Goal: Information Seeking & Learning: Learn about a topic

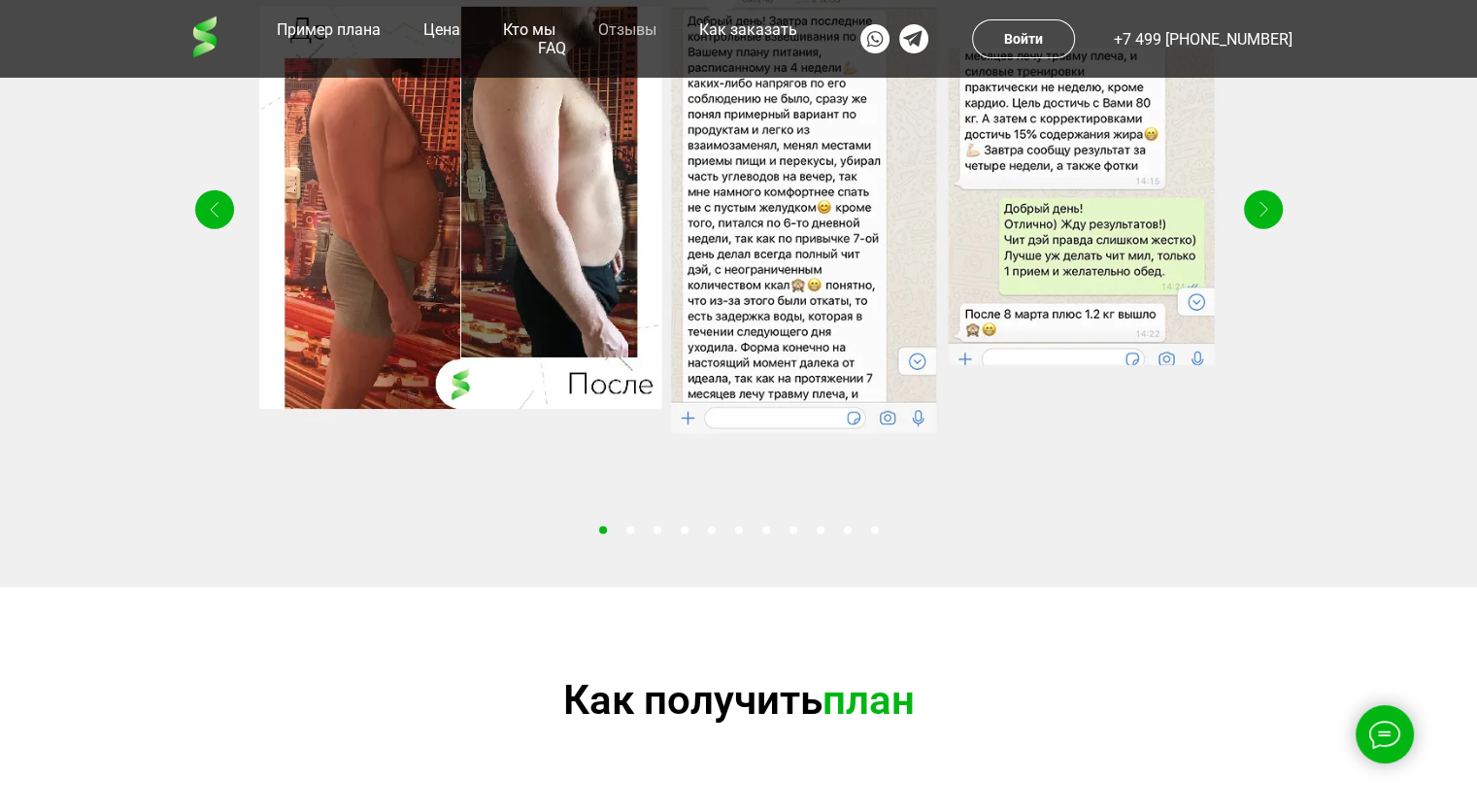
scroll to position [4661, 0]
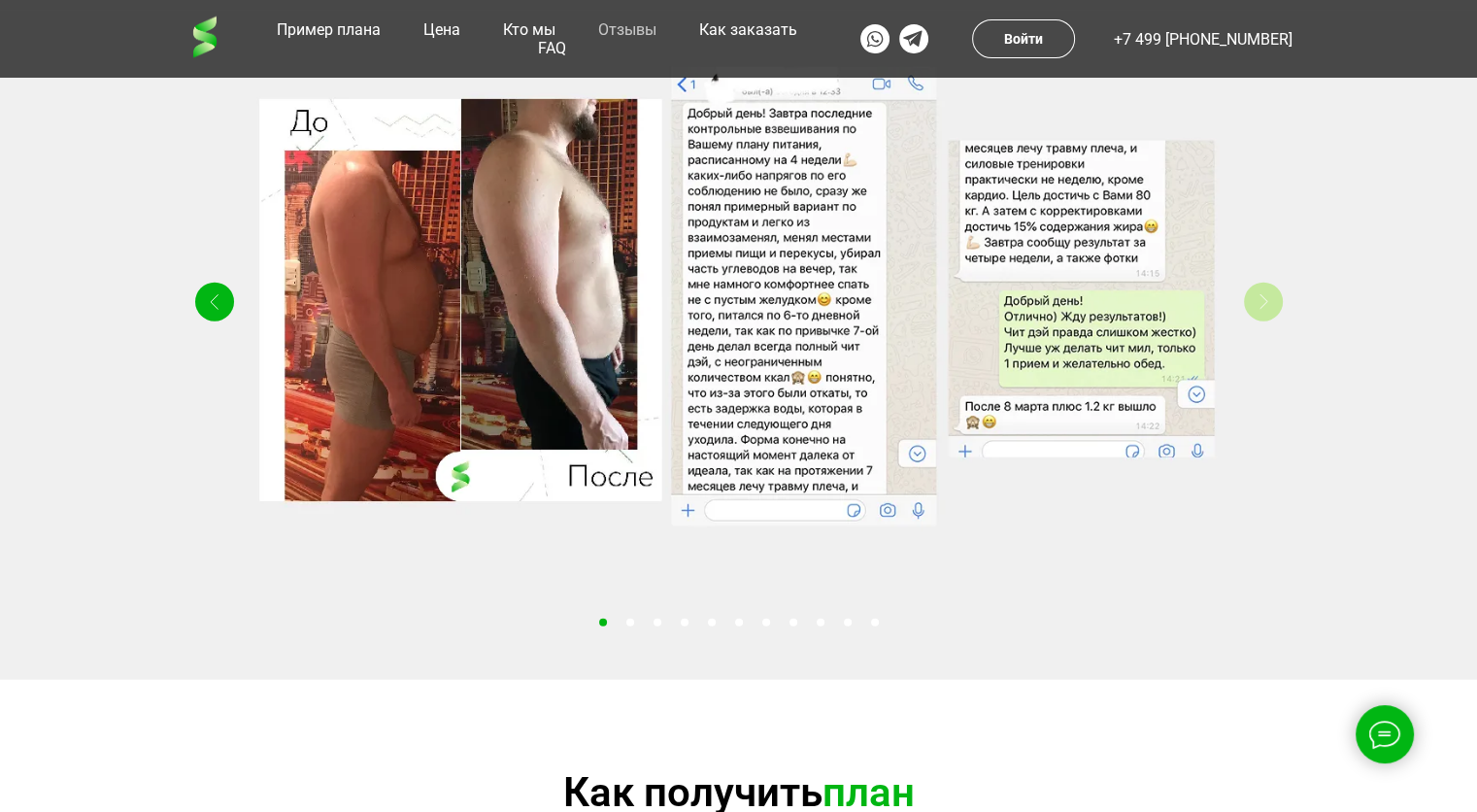
click at [1254, 321] on div "Right" at bounding box center [1263, 301] width 39 height 39
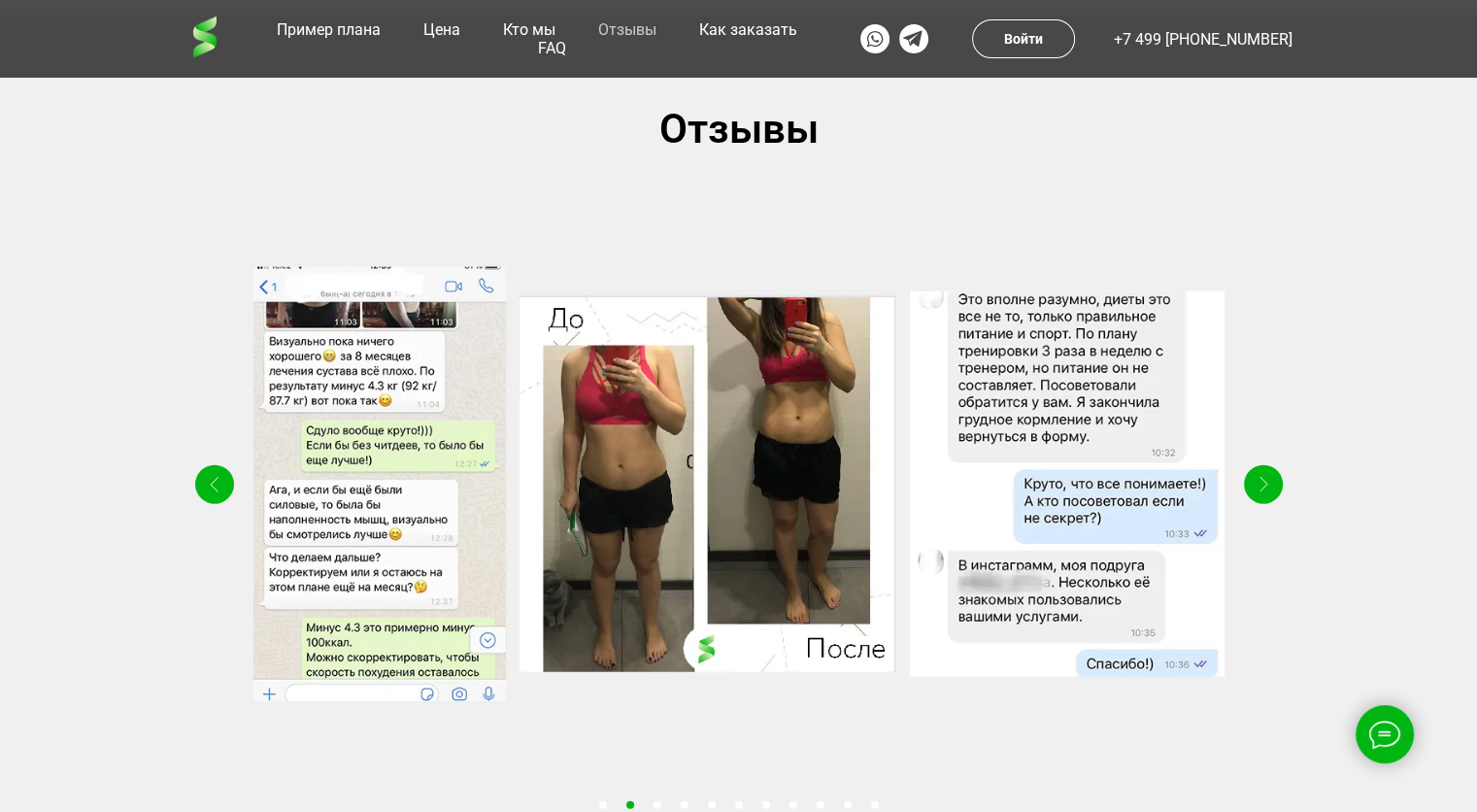
scroll to position [4467, 0]
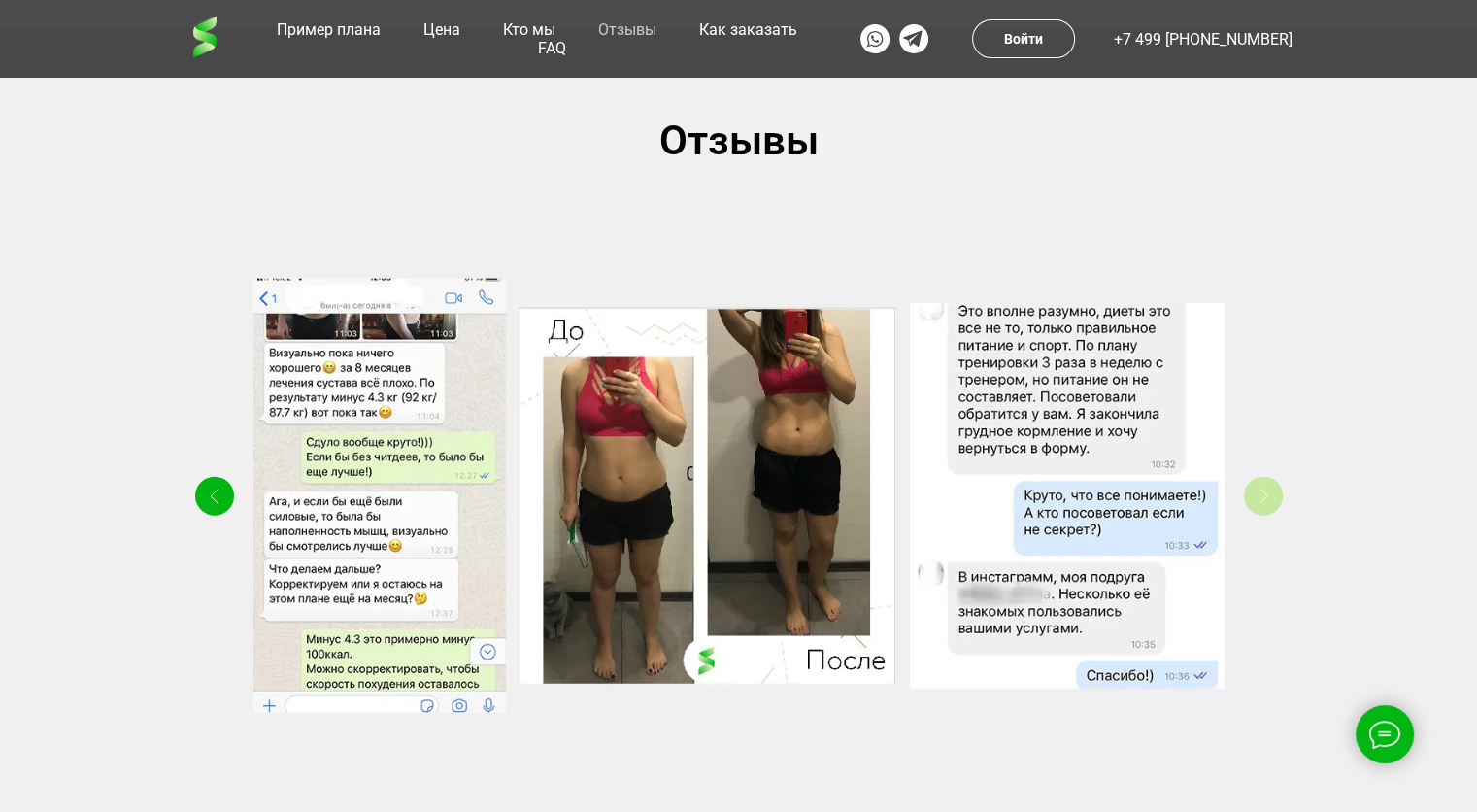
click at [1261, 504] on icon "Right" at bounding box center [1262, 497] width 9 height 16
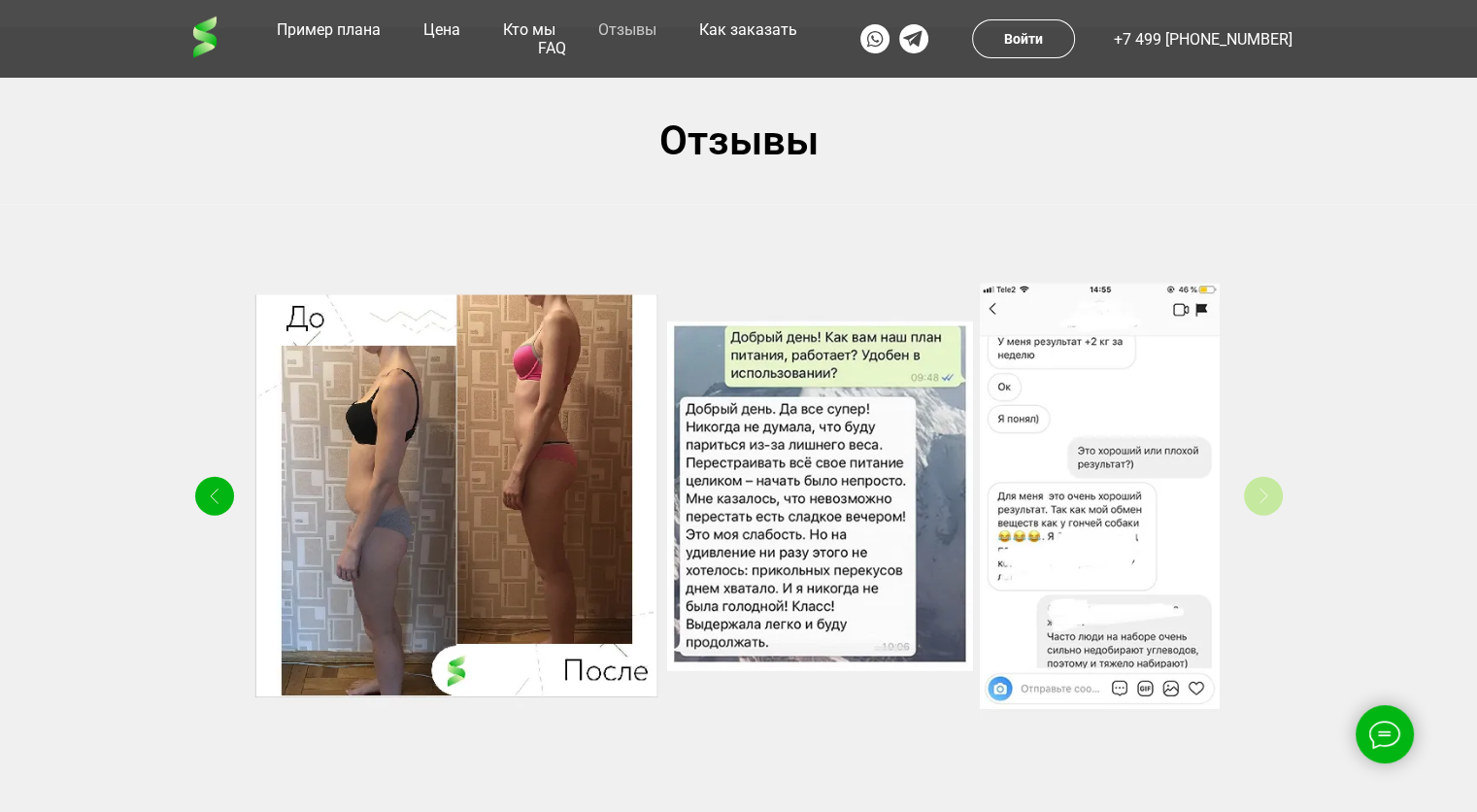
click at [1261, 504] on icon "Right" at bounding box center [1262, 497] width 9 height 16
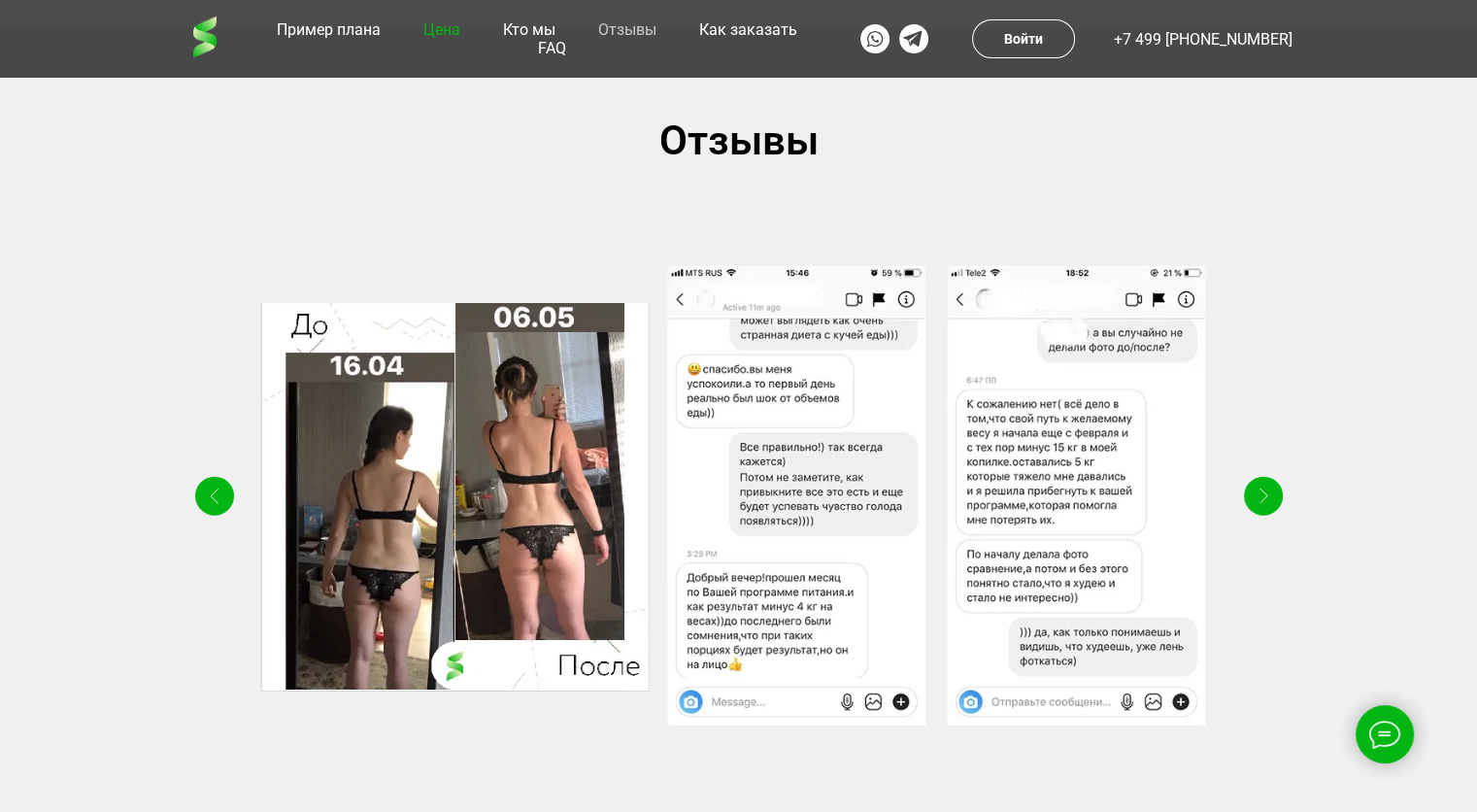
click at [443, 39] on link "Цена" at bounding box center [441, 30] width 47 height 19
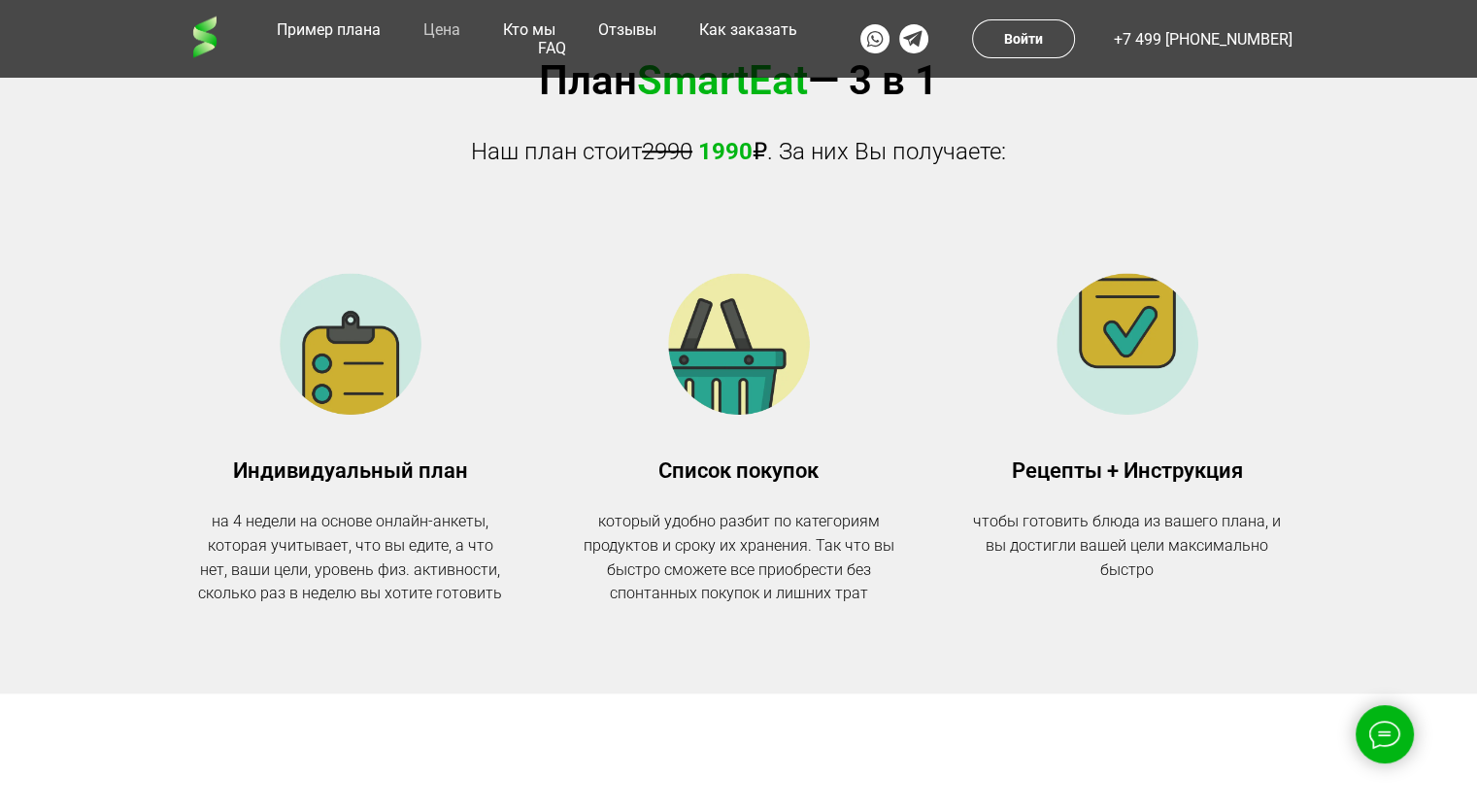
scroll to position [1680, 0]
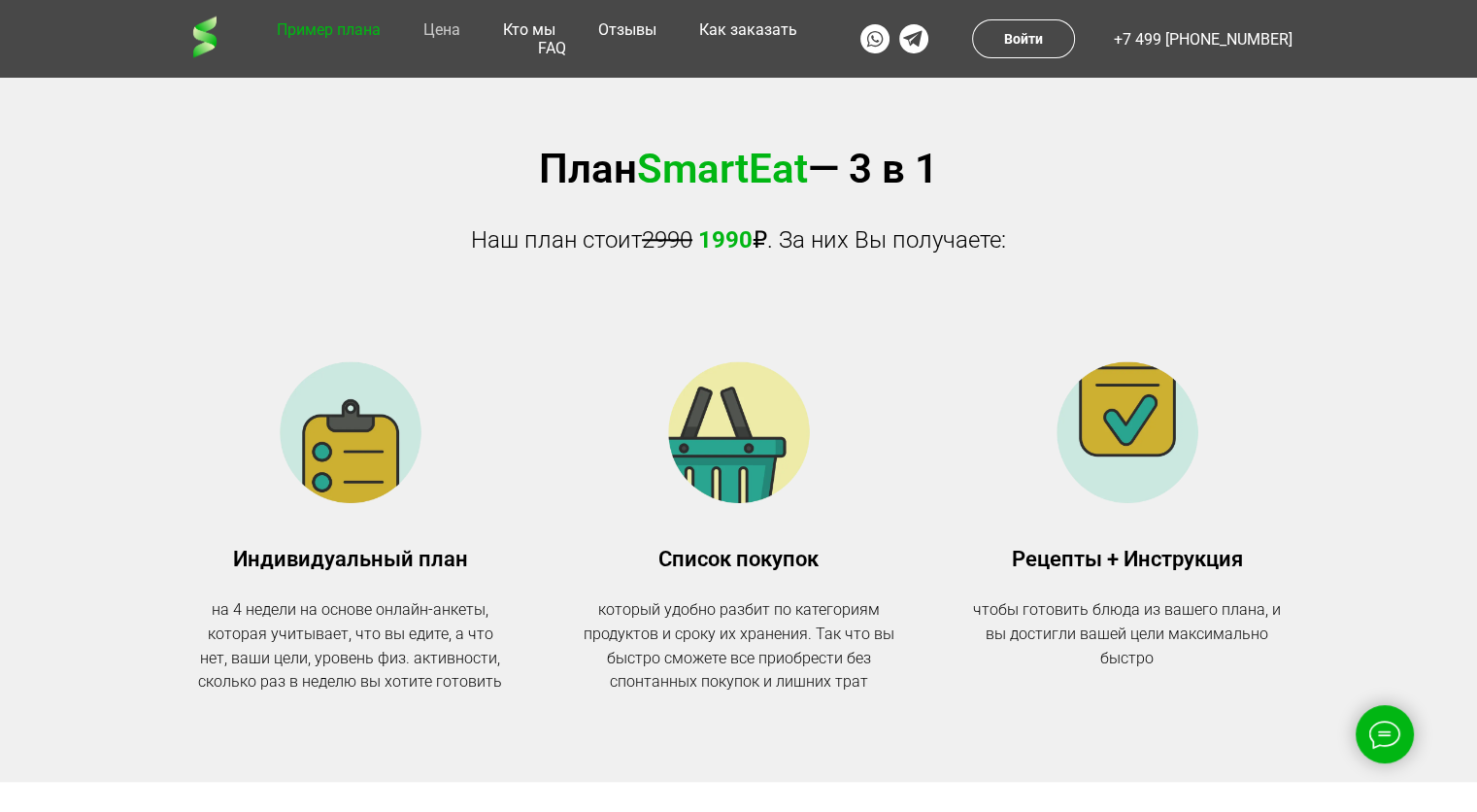
click at [333, 39] on link "Пример плана" at bounding box center [329, 30] width 113 height 19
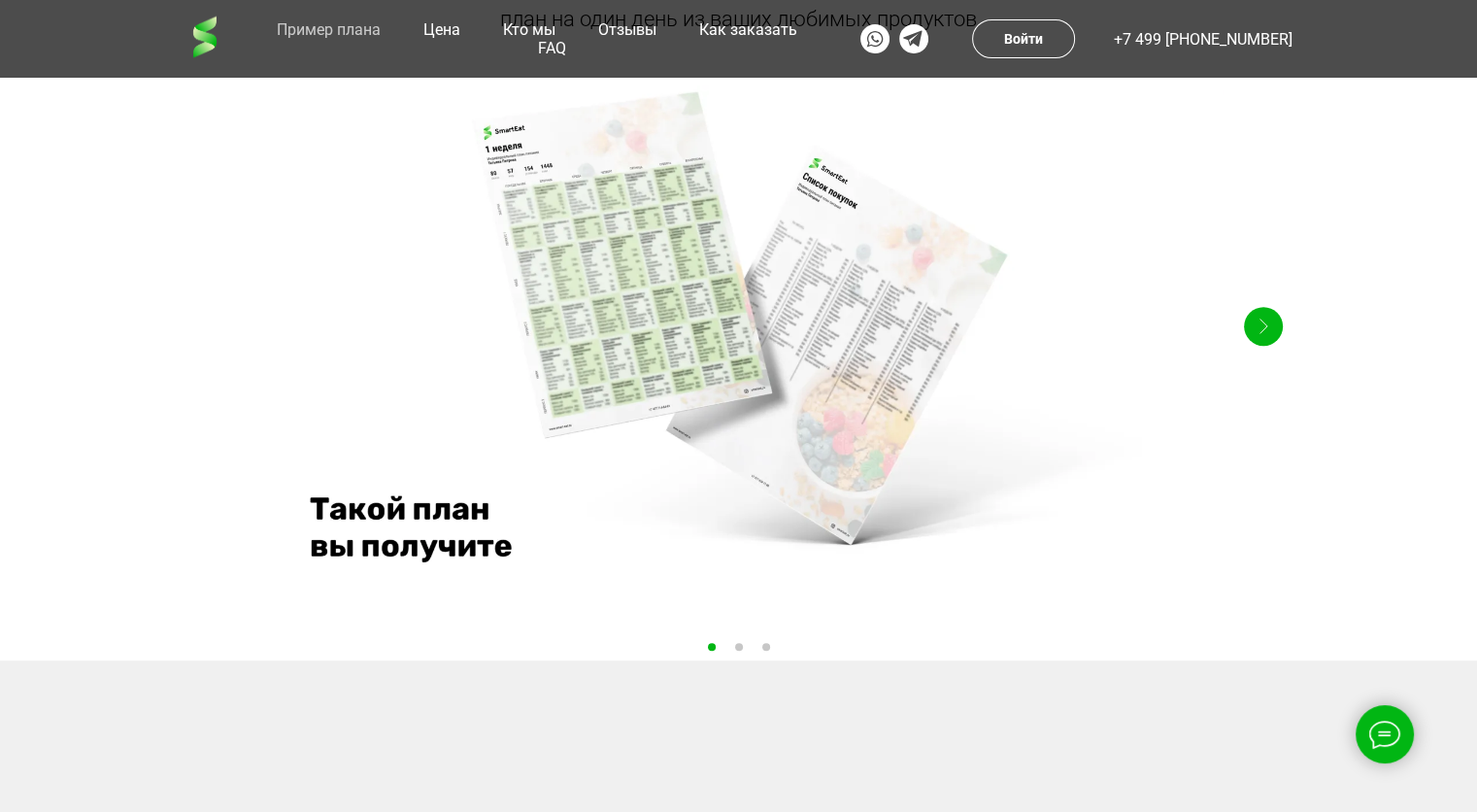
scroll to position [815, 0]
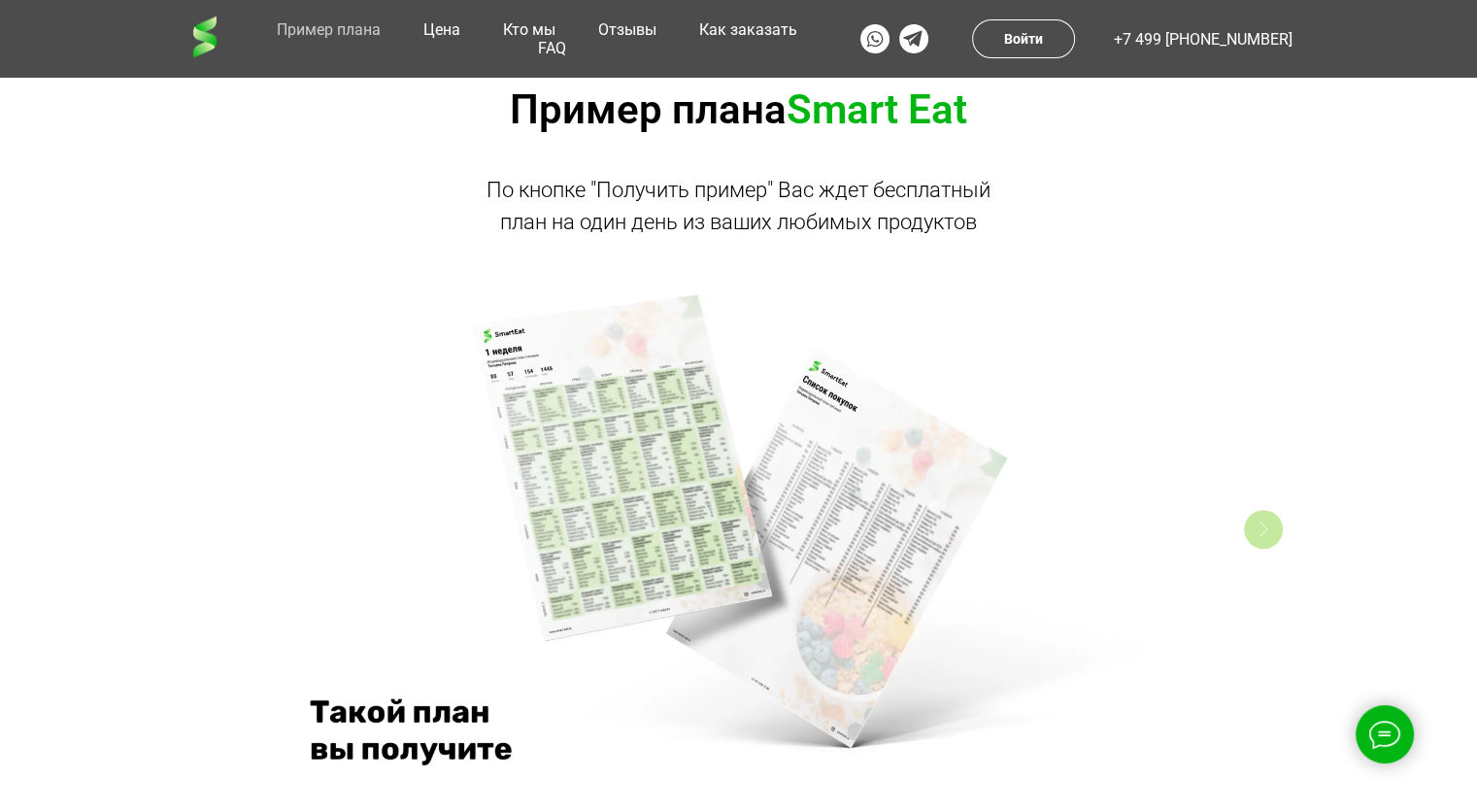
click at [1265, 541] on div "Right" at bounding box center [1263, 529] width 39 height 39
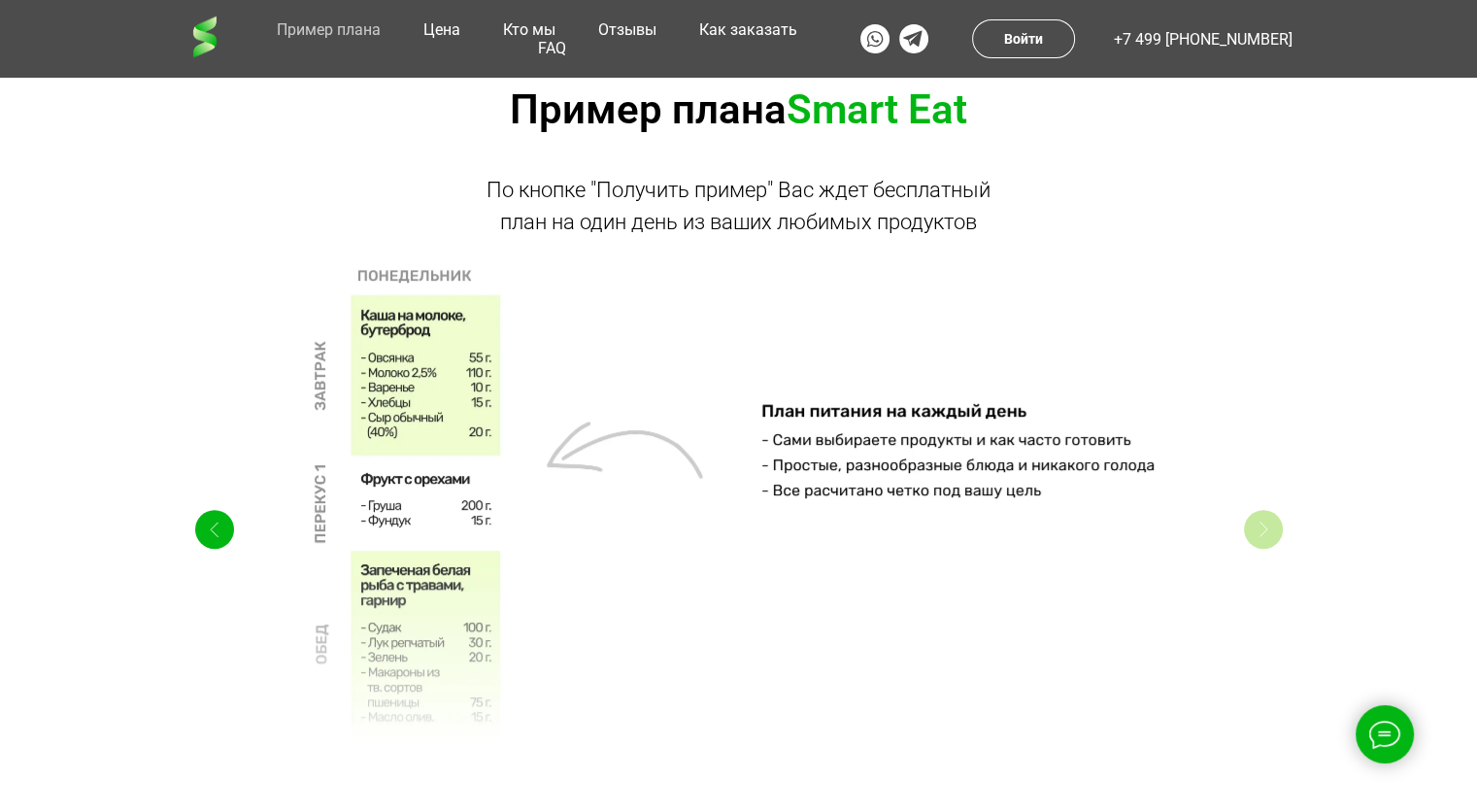
click at [1265, 540] on div "Right" at bounding box center [1263, 529] width 39 height 39
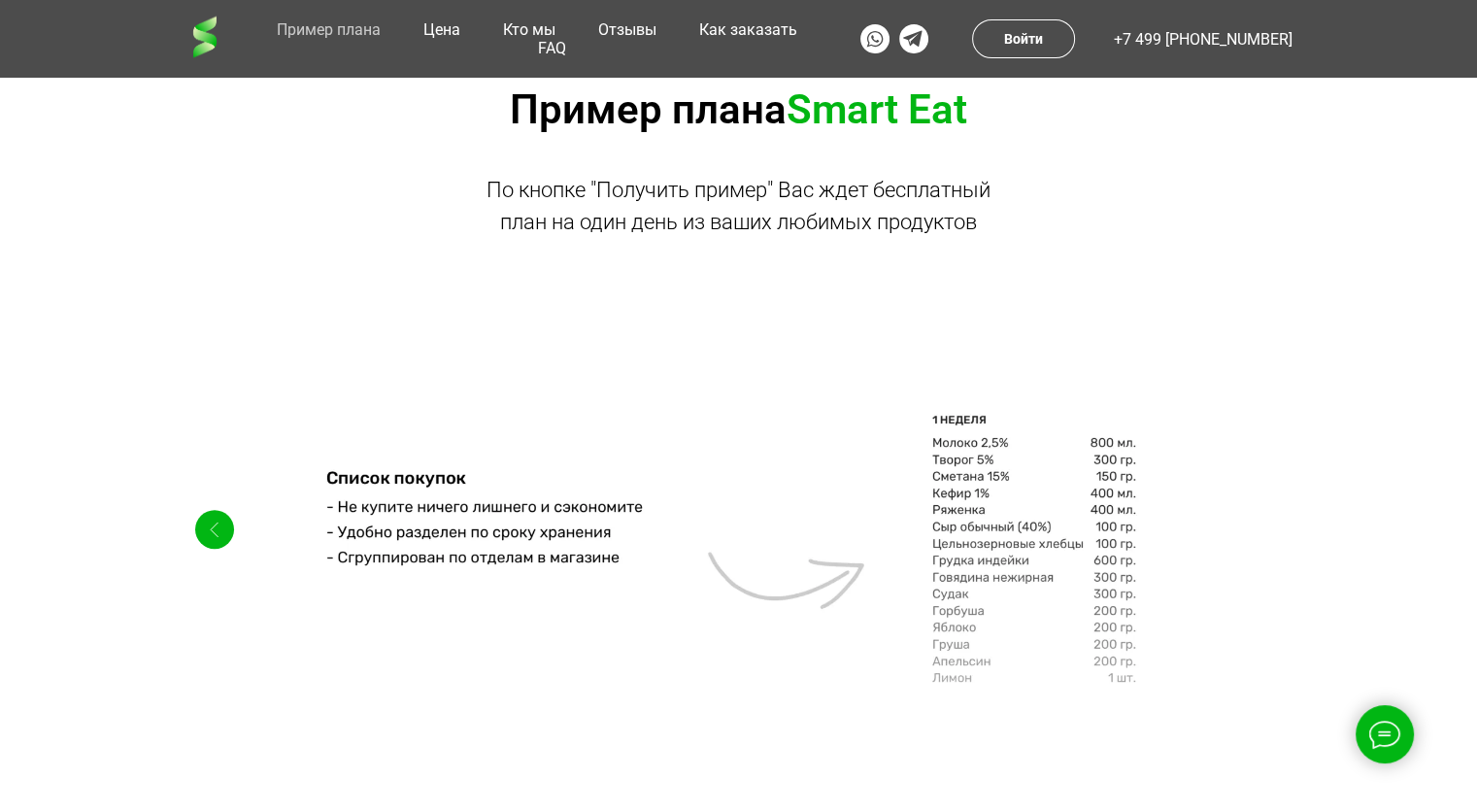
click at [1337, 551] on div "Left Right" at bounding box center [738, 550] width 1477 height 625
click at [214, 529] on icon "Left" at bounding box center [214, 529] width 9 height 16
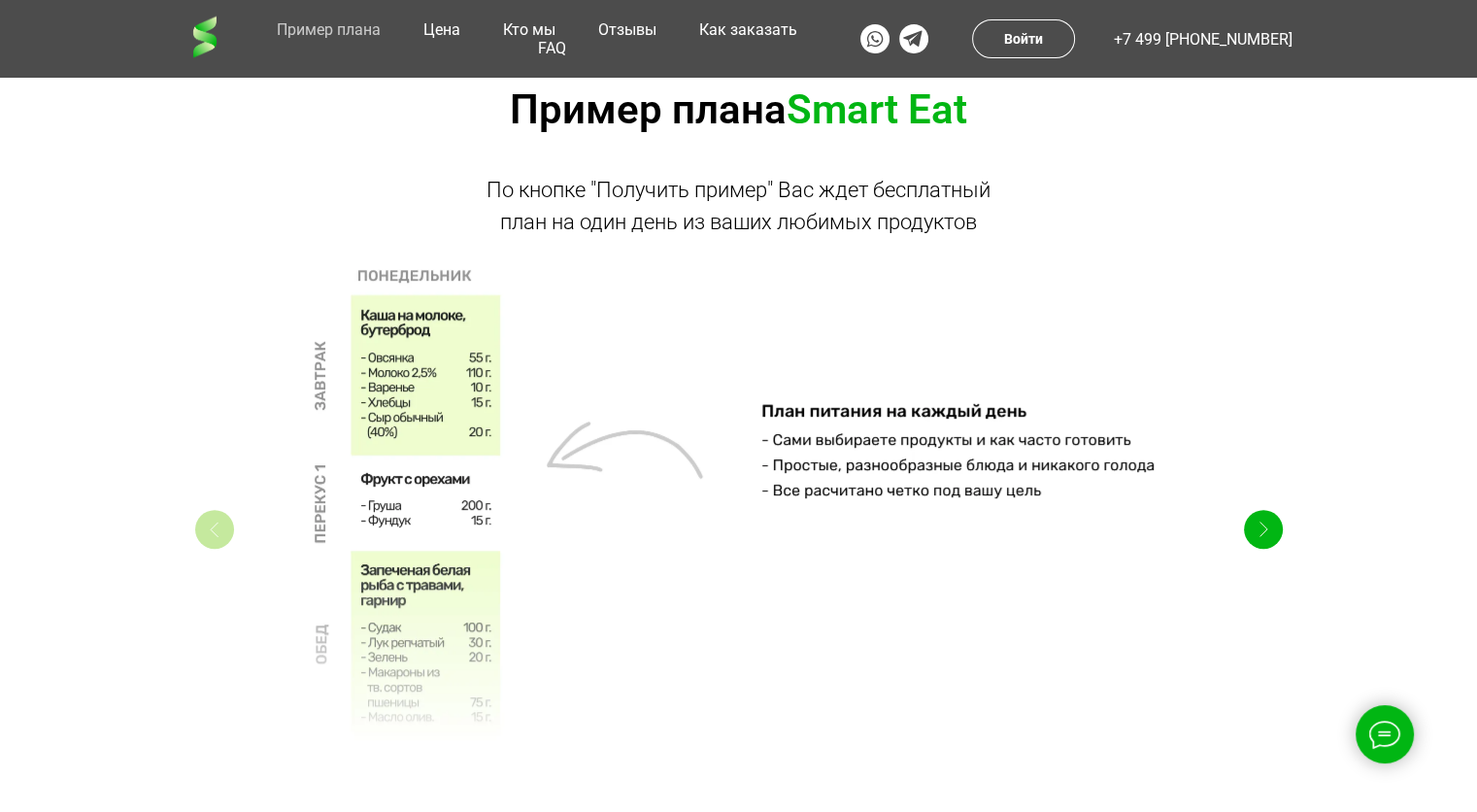
click at [214, 529] on icon "Left" at bounding box center [214, 529] width 9 height 16
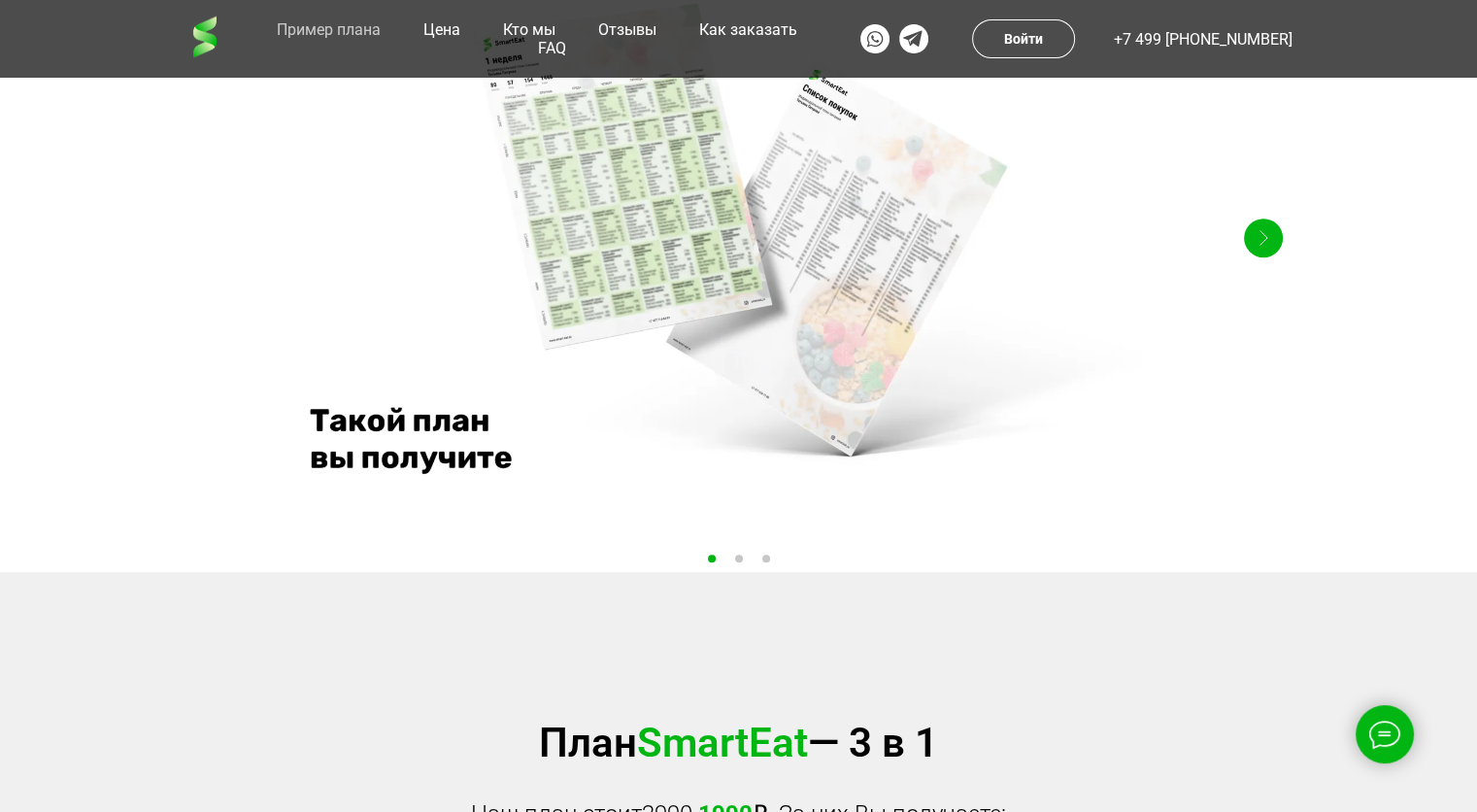
scroll to position [718, 0]
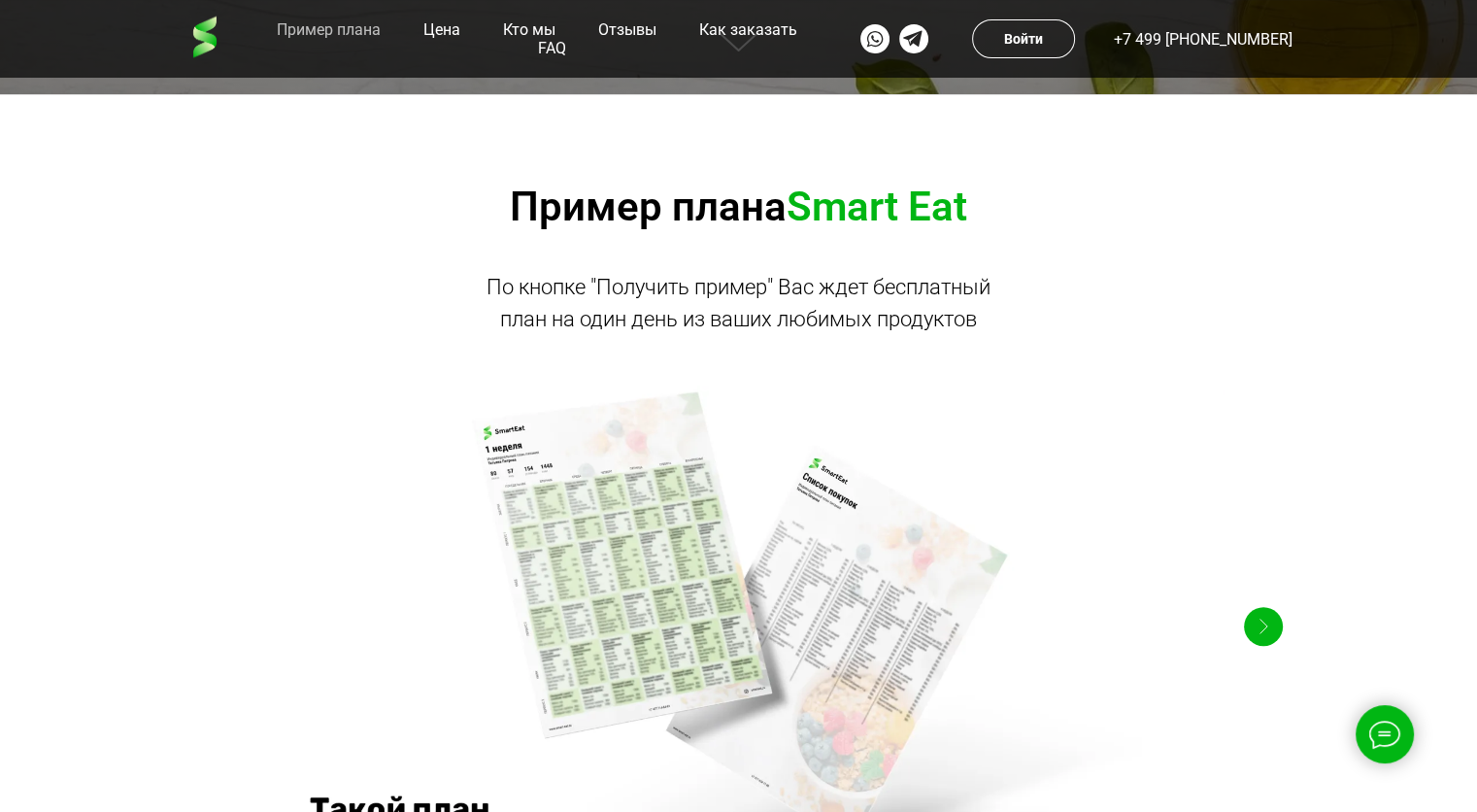
click at [673, 588] on div at bounding box center [738, 626] width 971 height 582
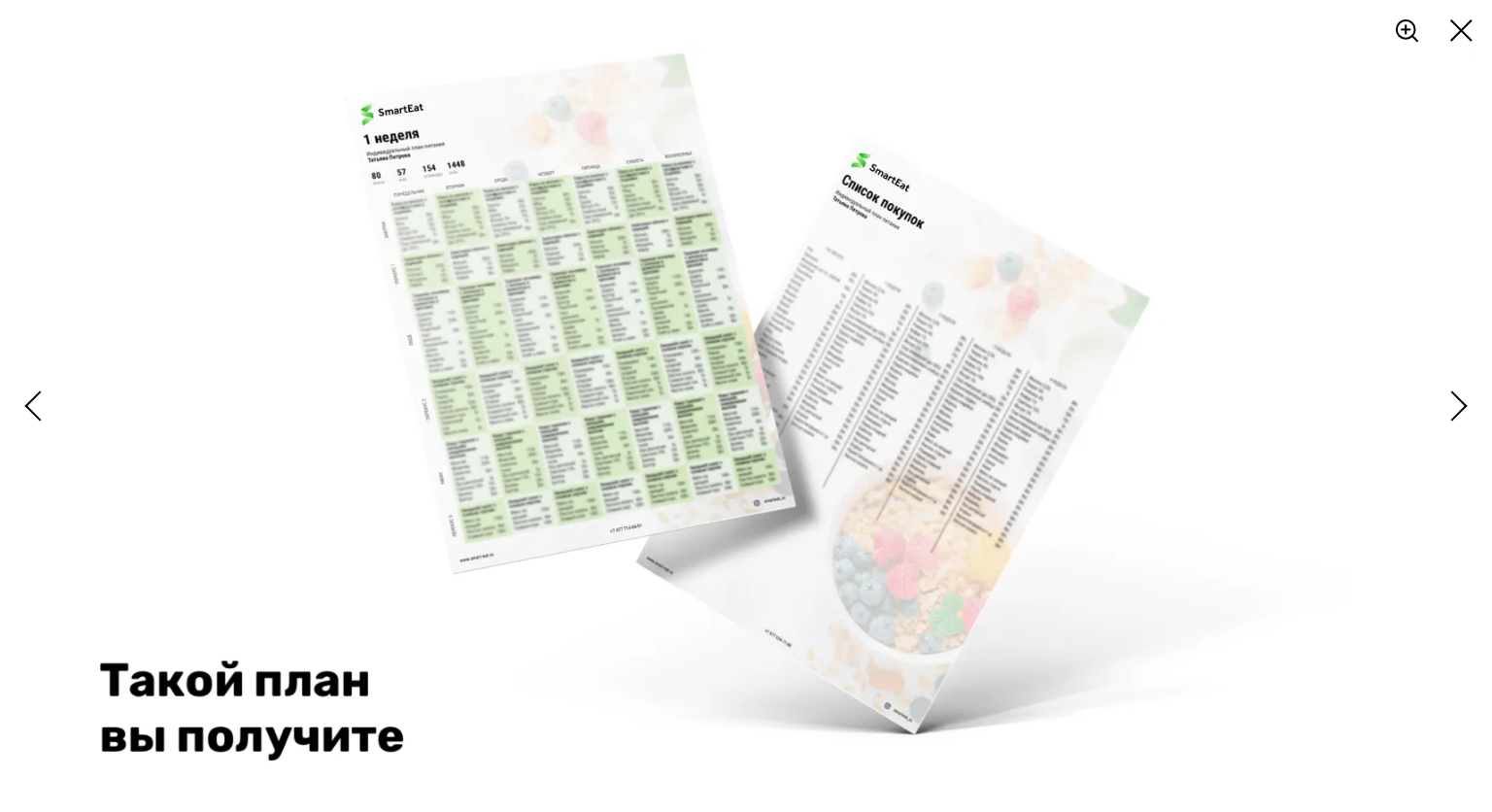
click at [914, 390] on img at bounding box center [746, 406] width 1463 height 726
